Goal: Task Accomplishment & Management: Manage account settings

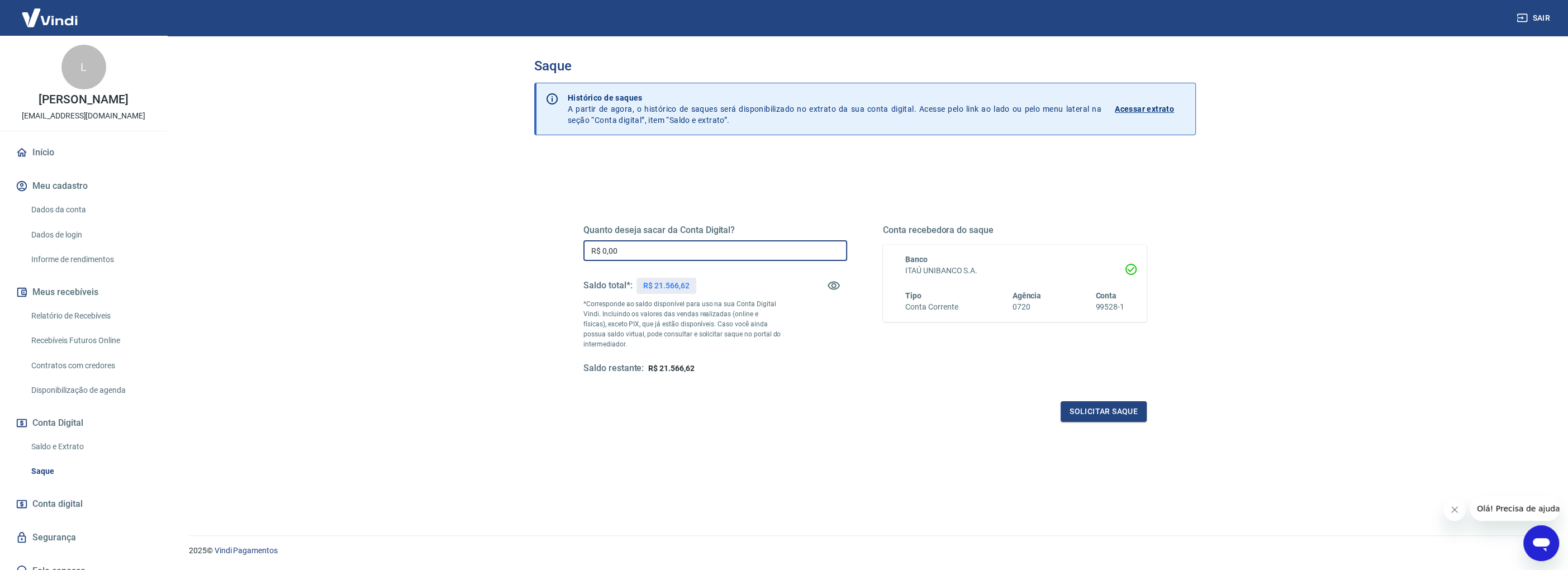
drag, startPoint x: 663, startPoint y: 246, endPoint x: 509, endPoint y: 243, distance: 154.0
click at [509, 243] on div "Saque Histórico de saques A partir de agora, o histórico de saques será disponi…" at bounding box center [864, 278] width 715 height 486
type input "R$ 21.566,62"
click at [1107, 412] on button "Solicitar saque" at bounding box center [1104, 412] width 86 height 21
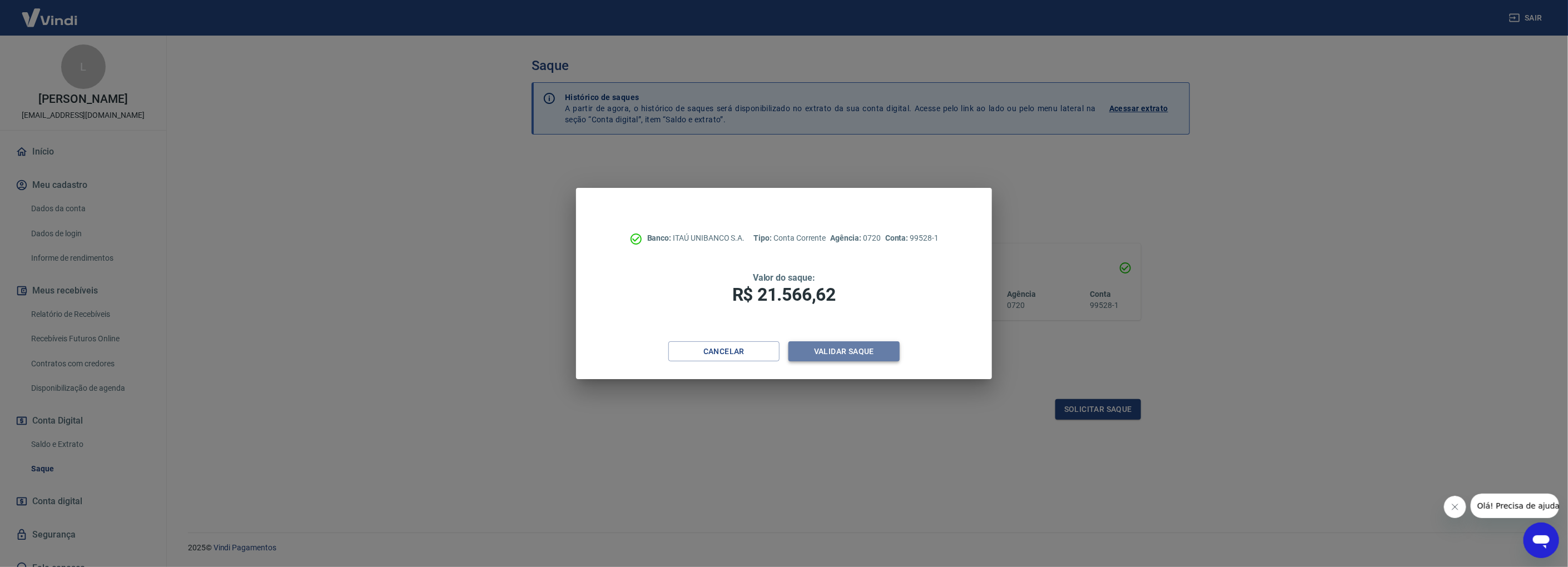
click at [870, 349] on button "Validar saque" at bounding box center [844, 352] width 111 height 21
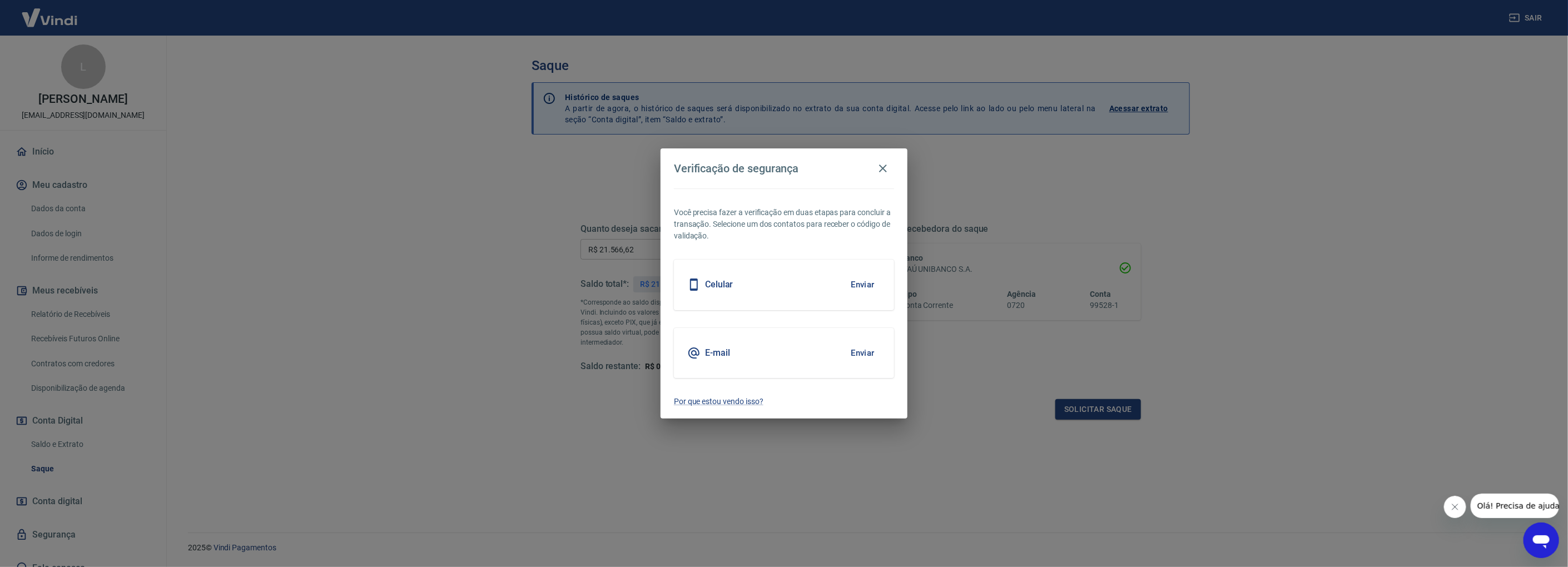
click at [853, 284] on button "Enviar" at bounding box center [863, 285] width 36 height 23
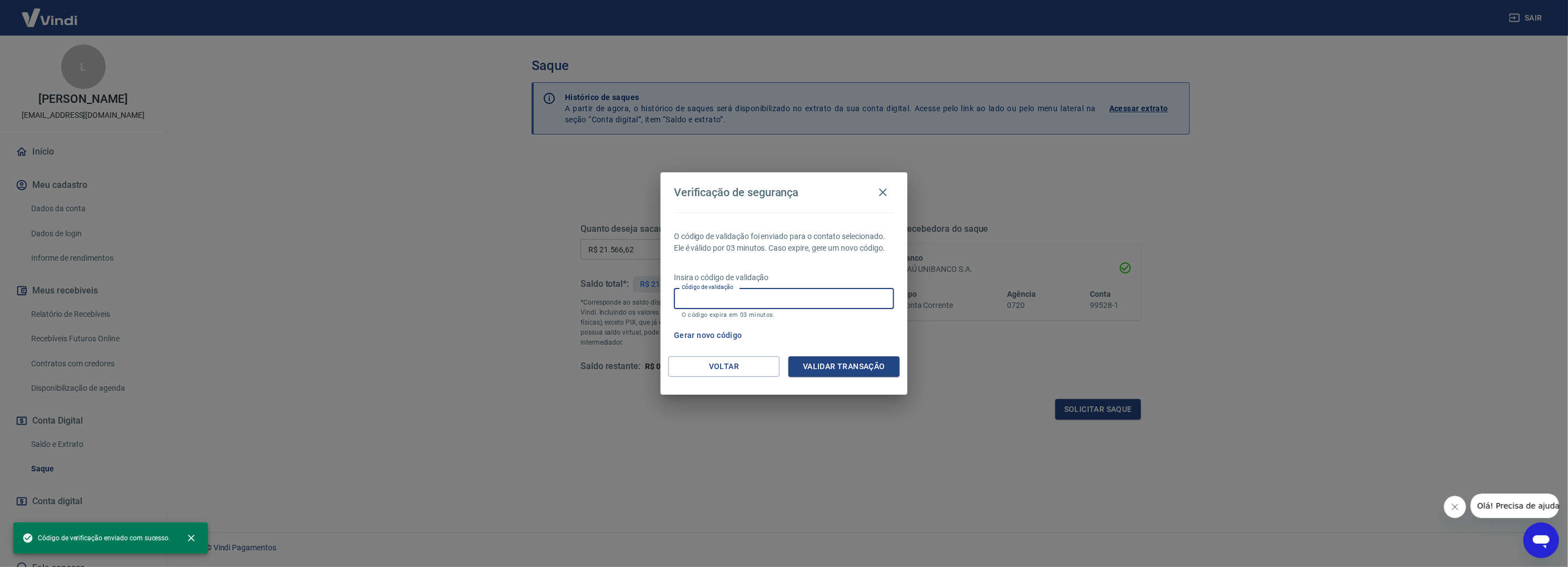
click at [748, 302] on input "Código de validação" at bounding box center [784, 298] width 220 height 21
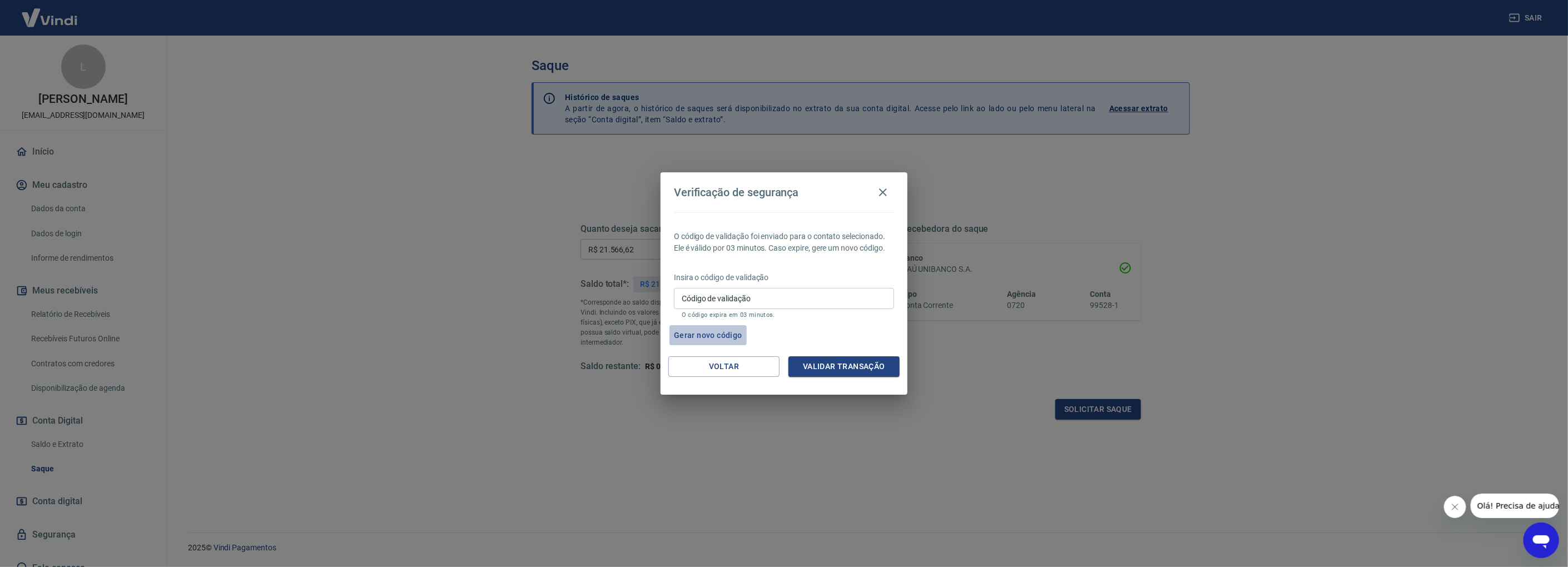
click at [717, 336] on button "Gerar novo código" at bounding box center [708, 335] width 77 height 21
click at [887, 193] on icon "button" at bounding box center [883, 192] width 13 height 13
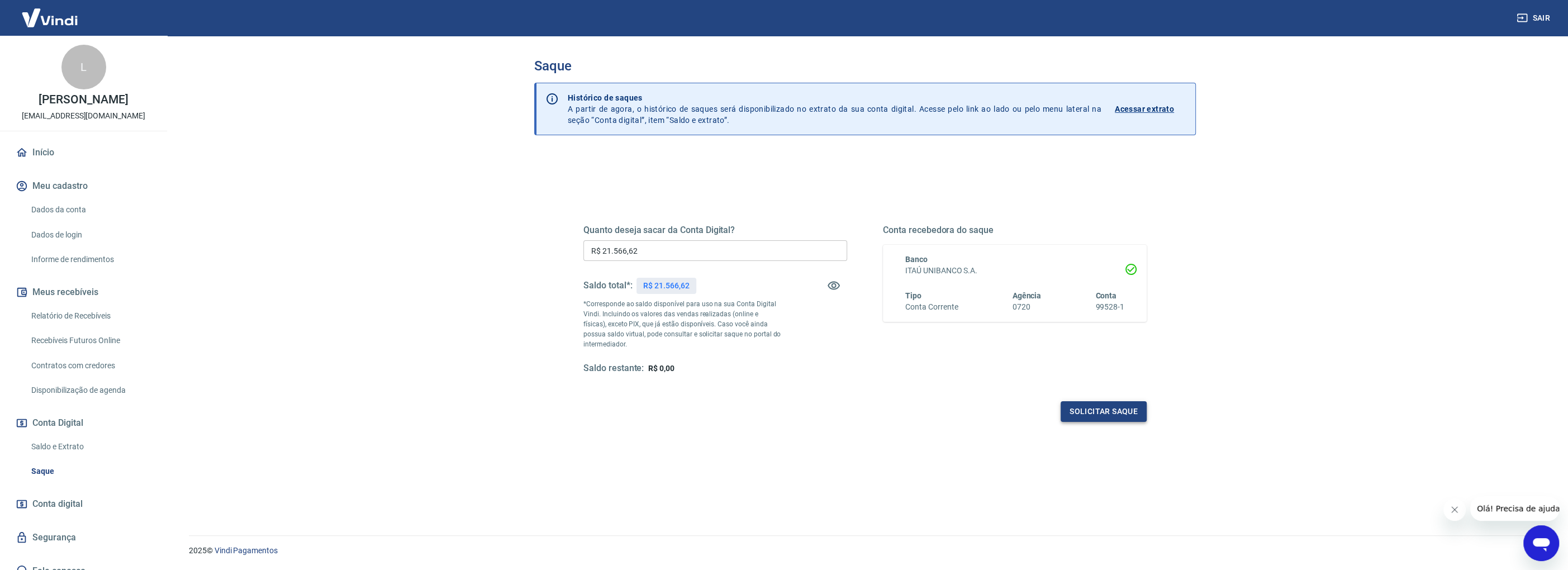
click at [1091, 412] on button "Solicitar saque" at bounding box center [1104, 412] width 86 height 21
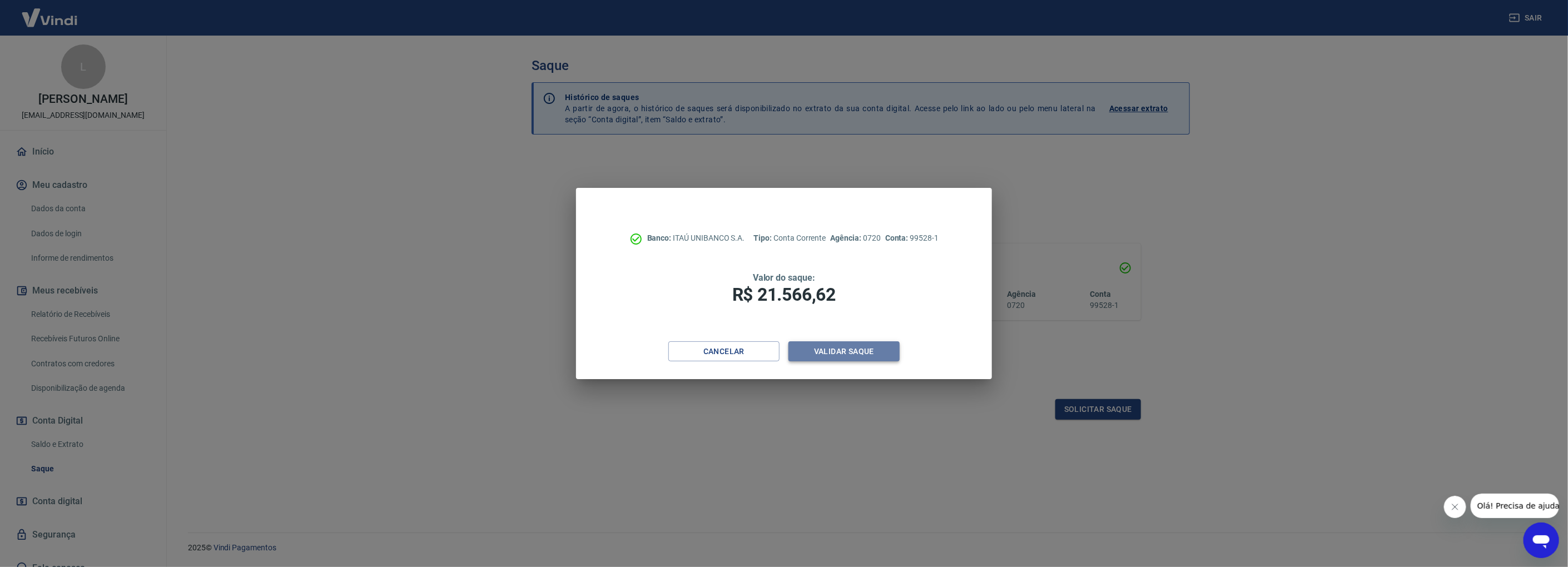
click at [829, 353] on button "Validar saque" at bounding box center [844, 352] width 111 height 21
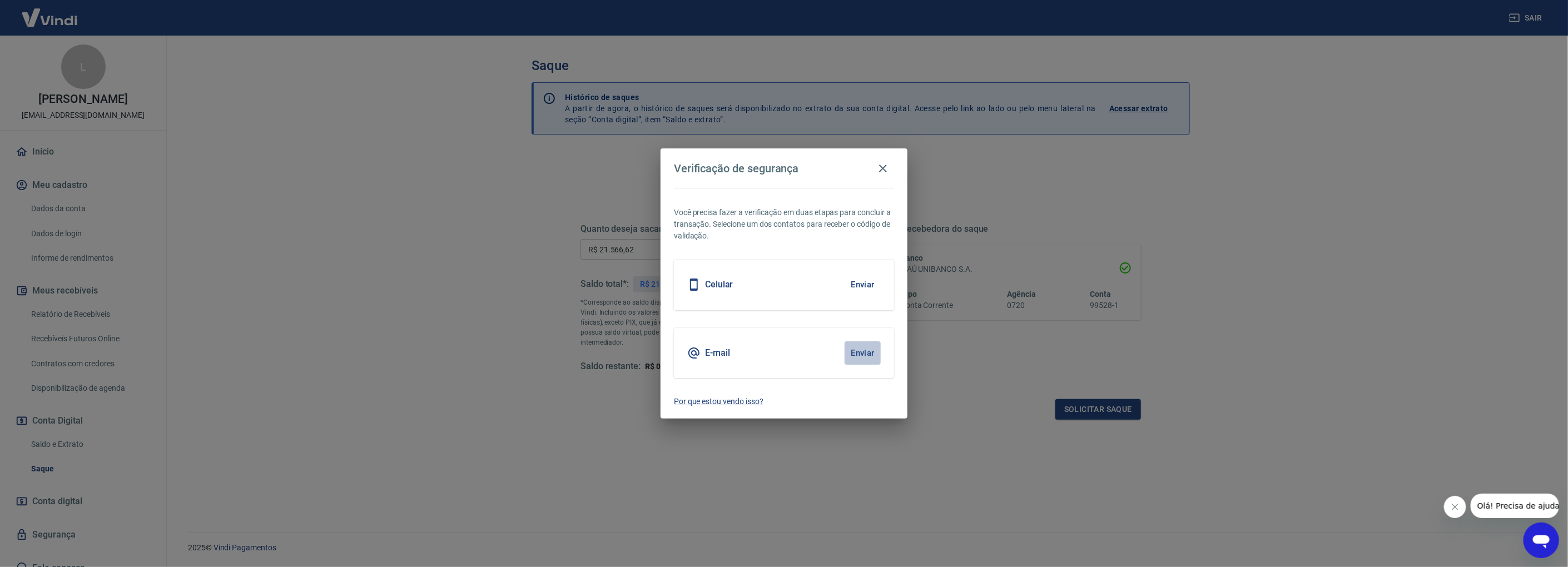
click at [861, 350] on button "Enviar" at bounding box center [863, 353] width 36 height 23
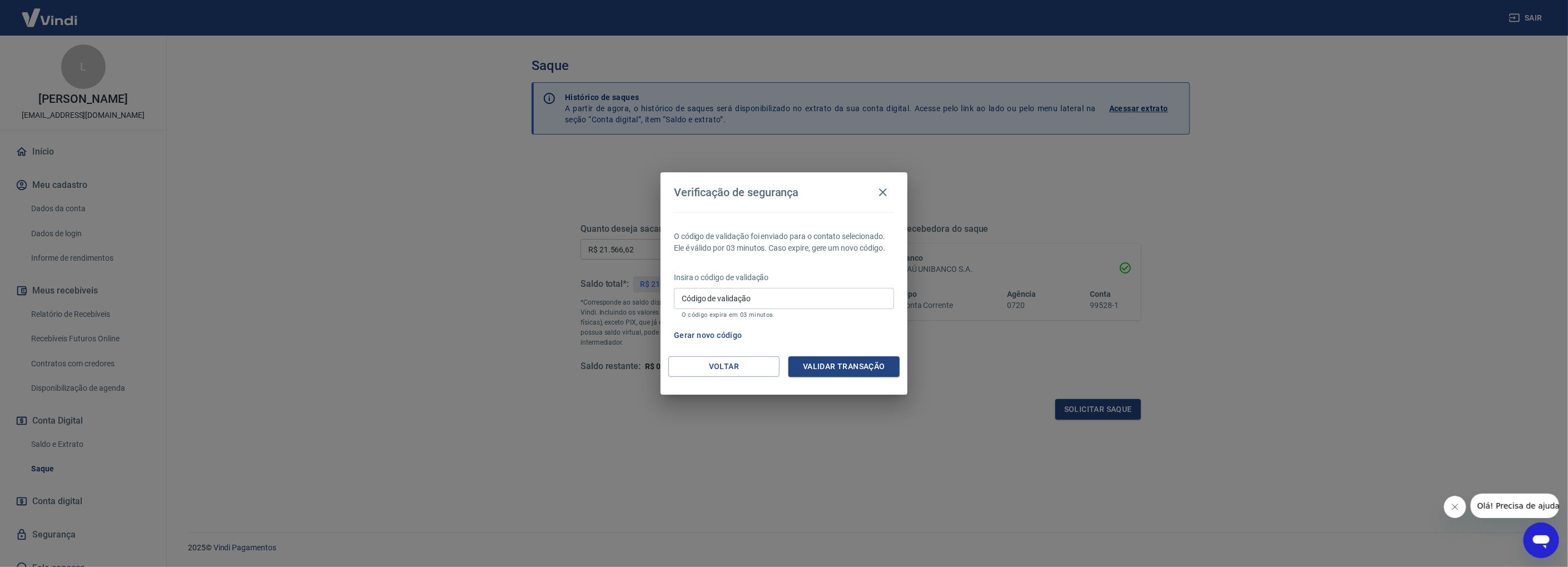
click at [745, 293] on input "Código de validação" at bounding box center [784, 298] width 220 height 21
paste input "945190"
type input "945190"
click at [850, 363] on button "Validar transação" at bounding box center [844, 367] width 111 height 21
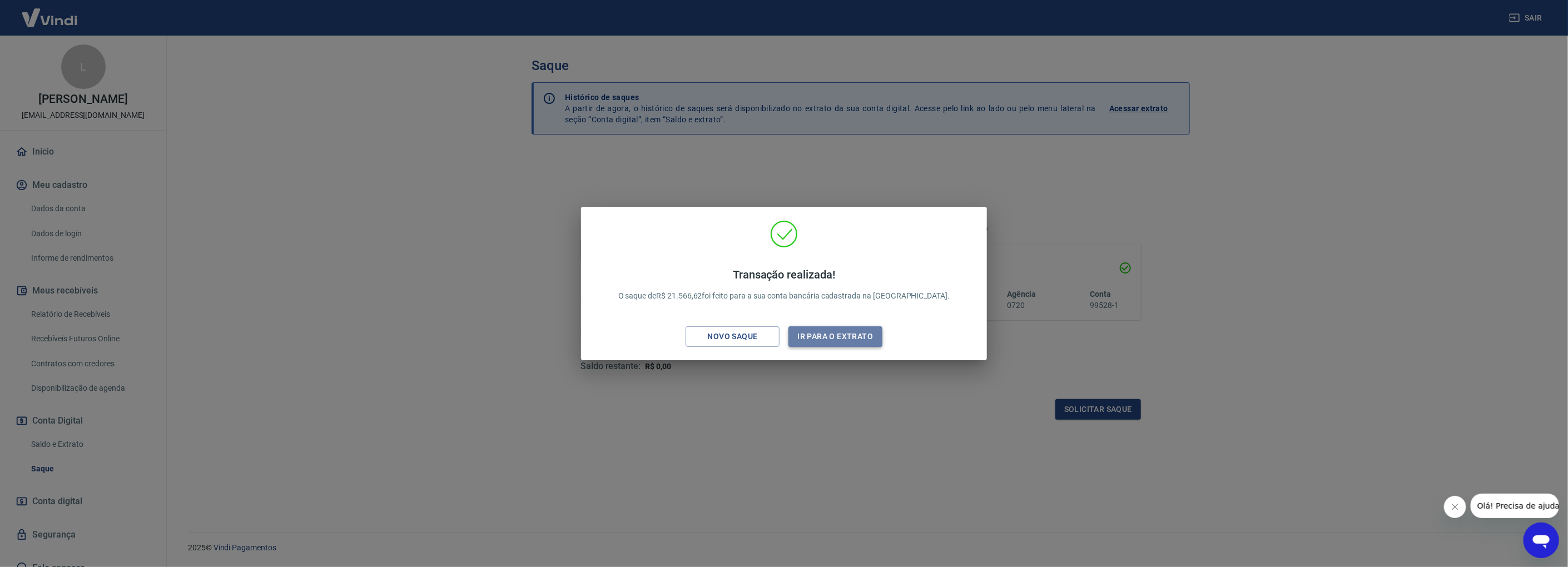
click at [839, 339] on button "Ir para o extrato" at bounding box center [835, 336] width 94 height 21
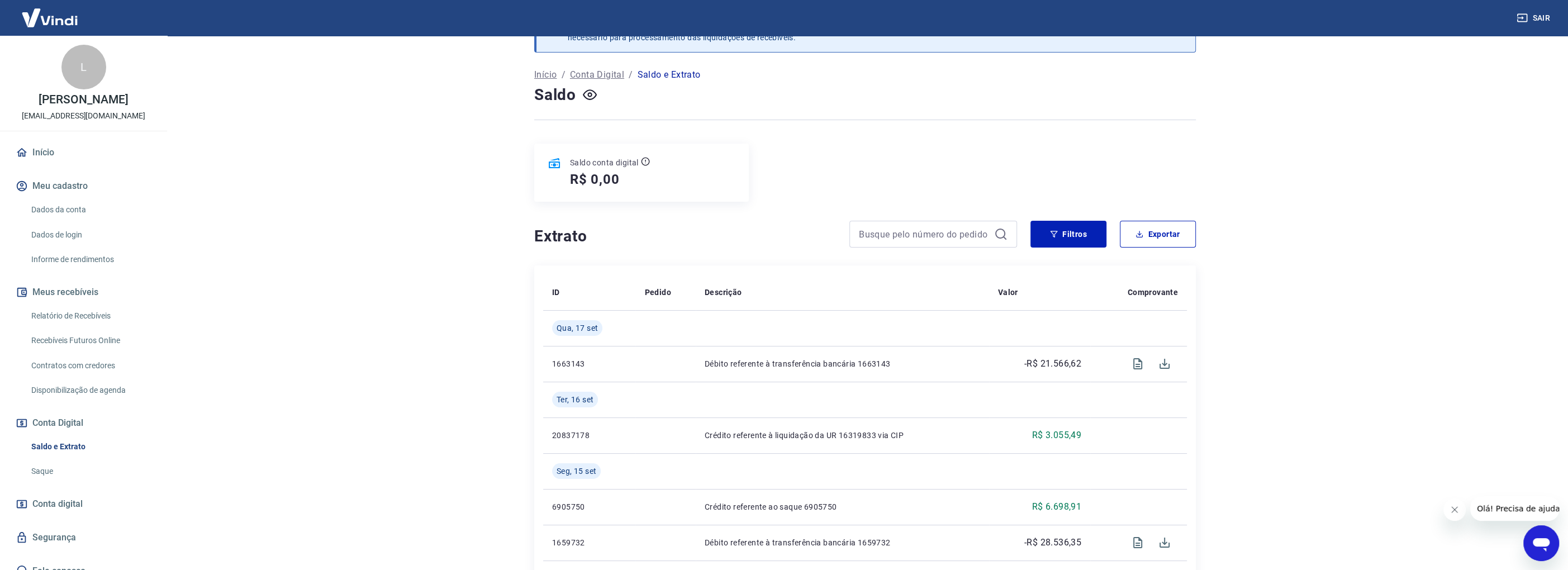
scroll to position [56, 0]
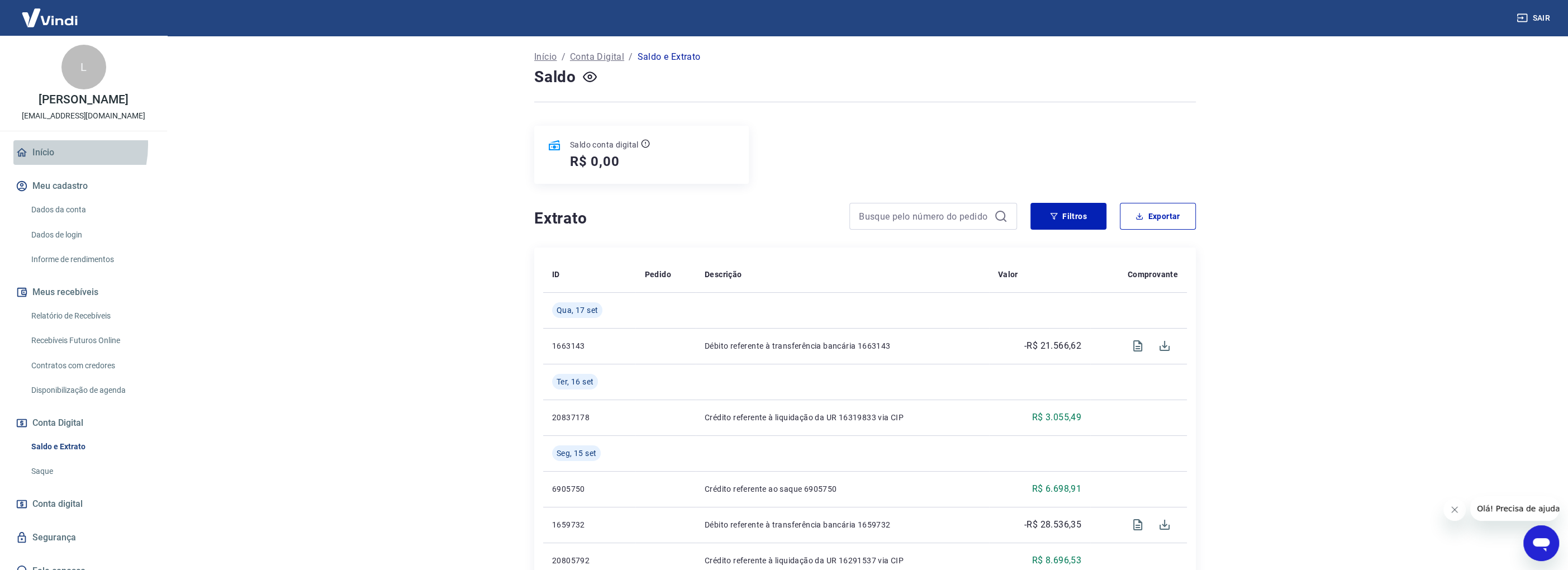
click at [40, 145] on link "Início" at bounding box center [83, 152] width 140 height 24
